Goal: Information Seeking & Learning: Learn about a topic

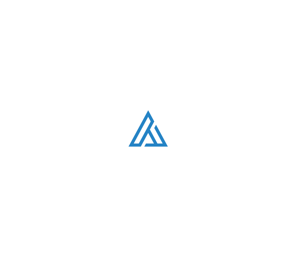
scroll to position [127, 0]
